Goal: Transaction & Acquisition: Obtain resource

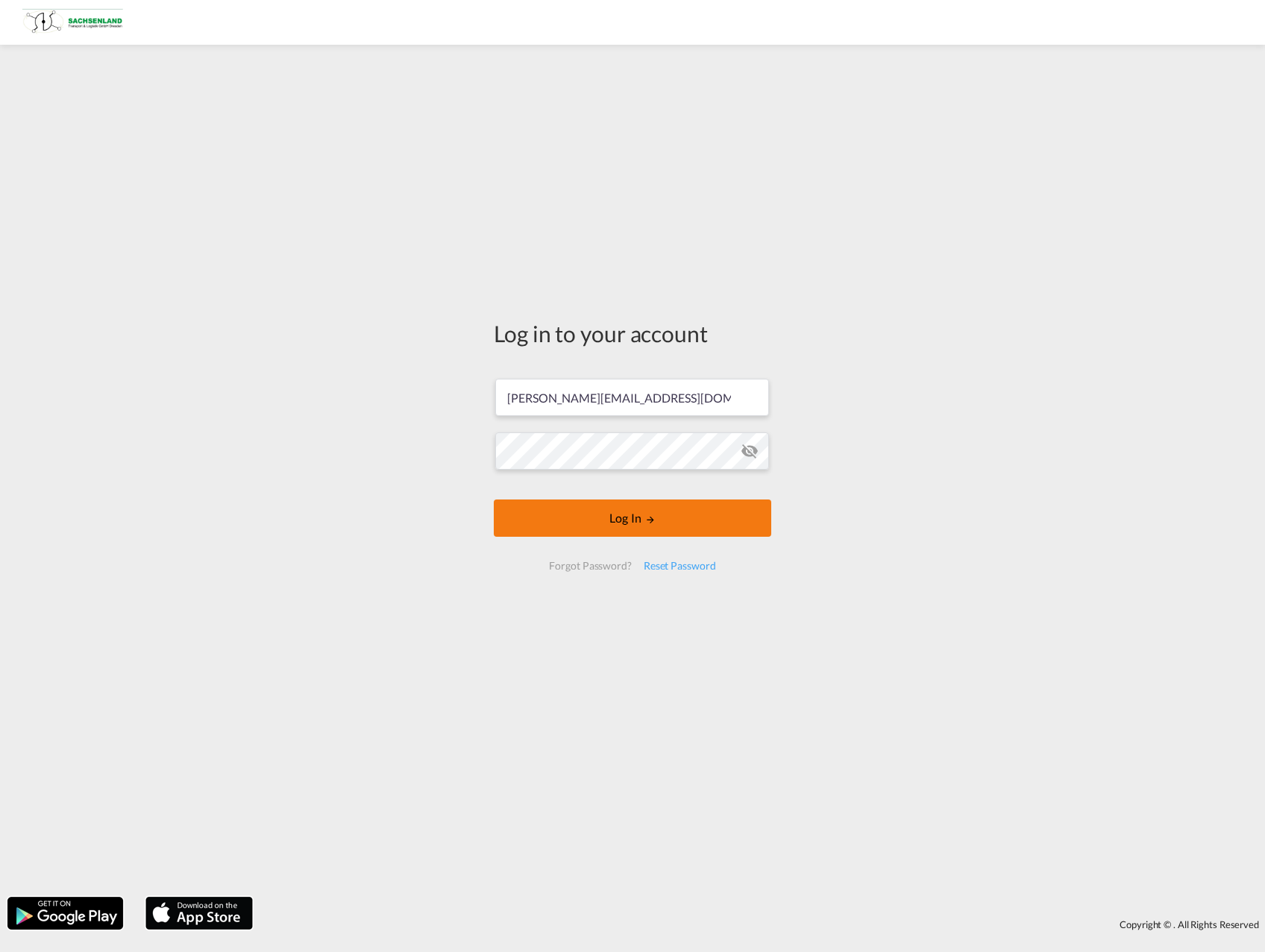
click at [546, 517] on button "Log In" at bounding box center [632, 518] width 277 height 37
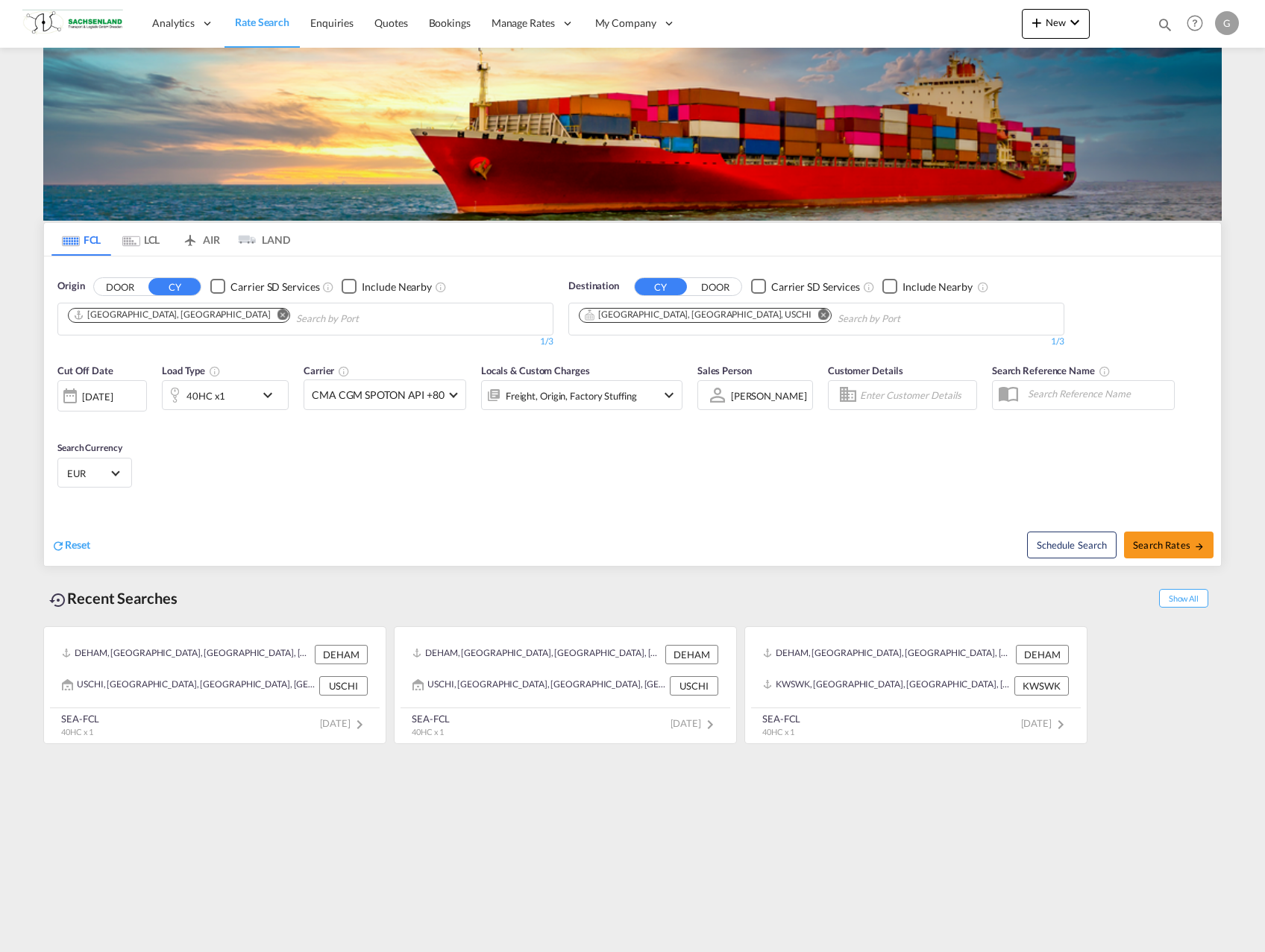
click at [819, 316] on md-icon "Remove" at bounding box center [824, 314] width 12 height 12
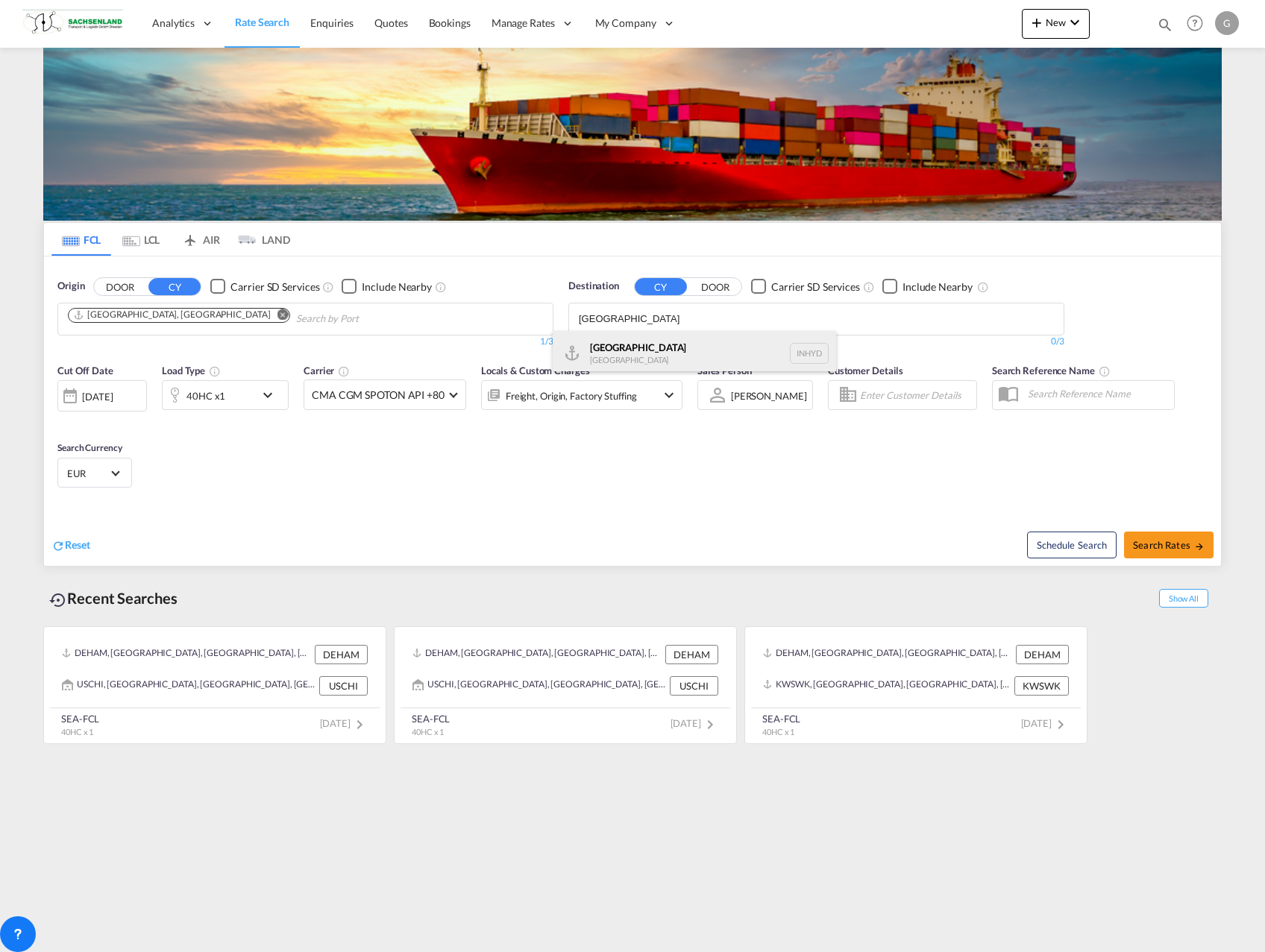
type input "[GEOGRAPHIC_DATA]"
click at [667, 356] on div "[GEOGRAPHIC_DATA] [GEOGRAPHIC_DATA] INHYD" at bounding box center [695, 353] width 284 height 45
click at [1160, 548] on span "Search Rates" at bounding box center [1168, 545] width 72 height 12
type input "DEHAM to INHYD / [DATE]"
